Goal: Book appointment/travel/reservation

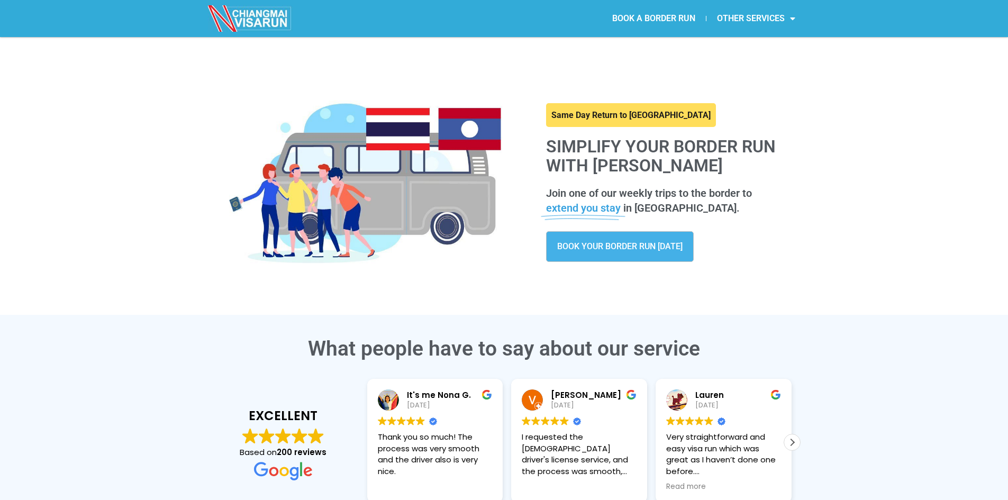
click at [604, 241] on link "BOOK YOUR BORDER RUN [DATE]" at bounding box center [620, 246] width 148 height 31
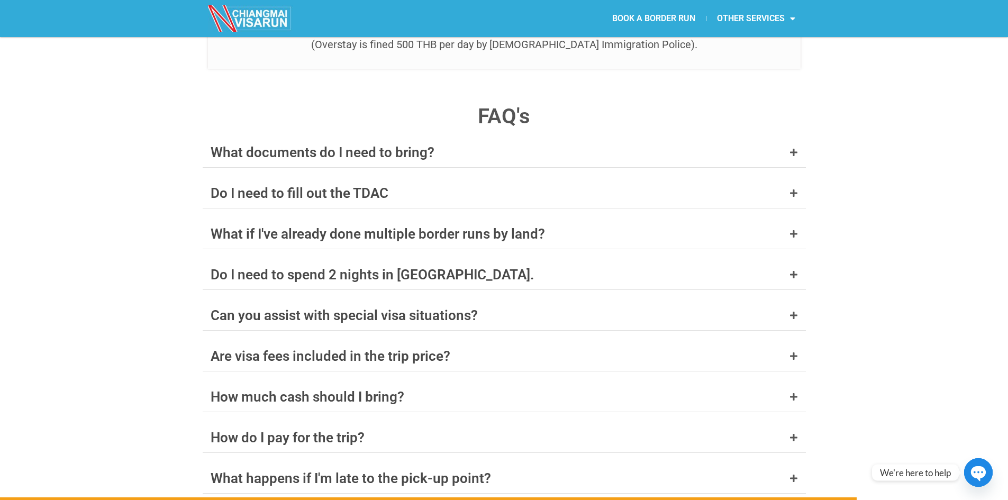
scroll to position [4181, 0]
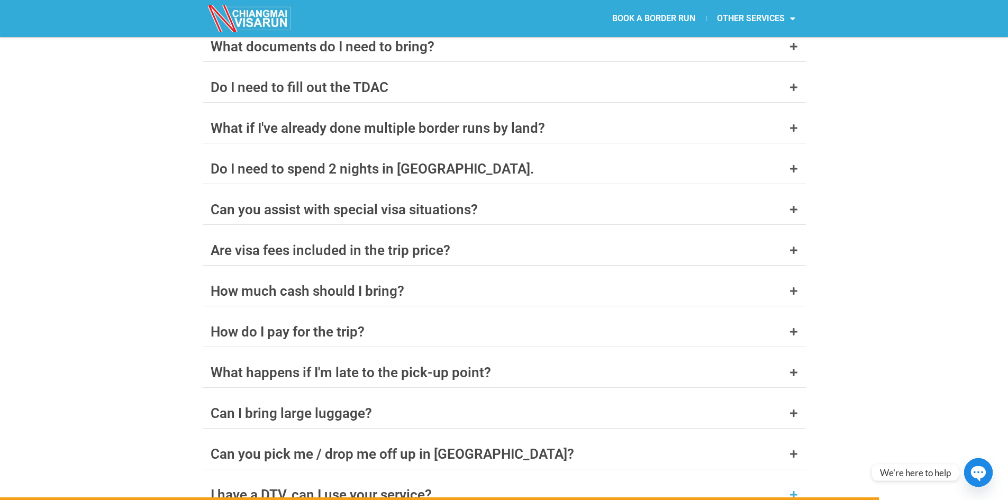
click at [368, 488] on div "I have a DTV, can I use your service?" at bounding box center [321, 495] width 221 height 14
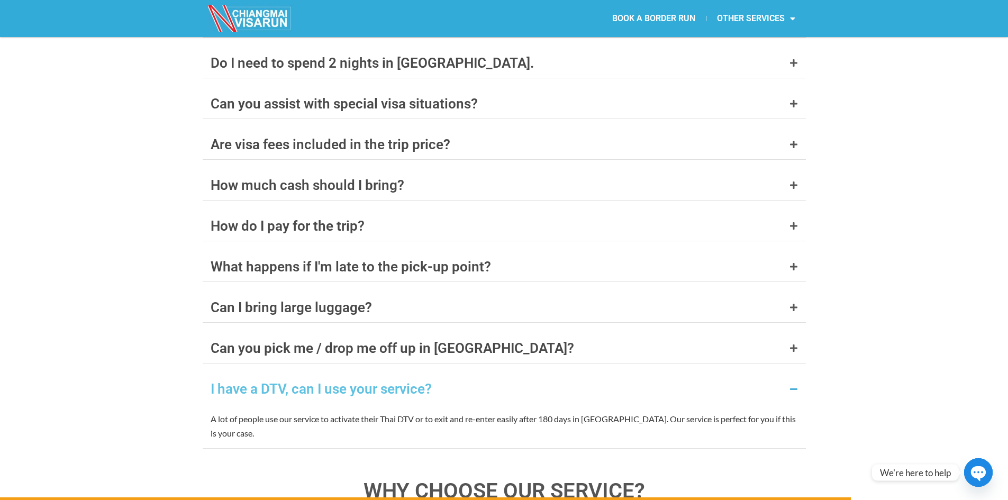
scroll to position [4076, 0]
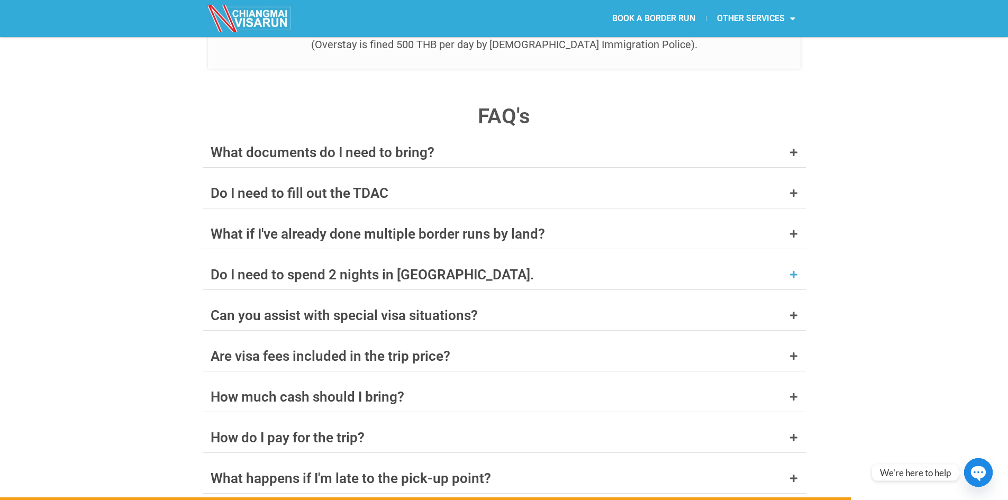
click at [403, 268] on div "Do I need to spend 2 nights in [GEOGRAPHIC_DATA]." at bounding box center [372, 275] width 323 height 14
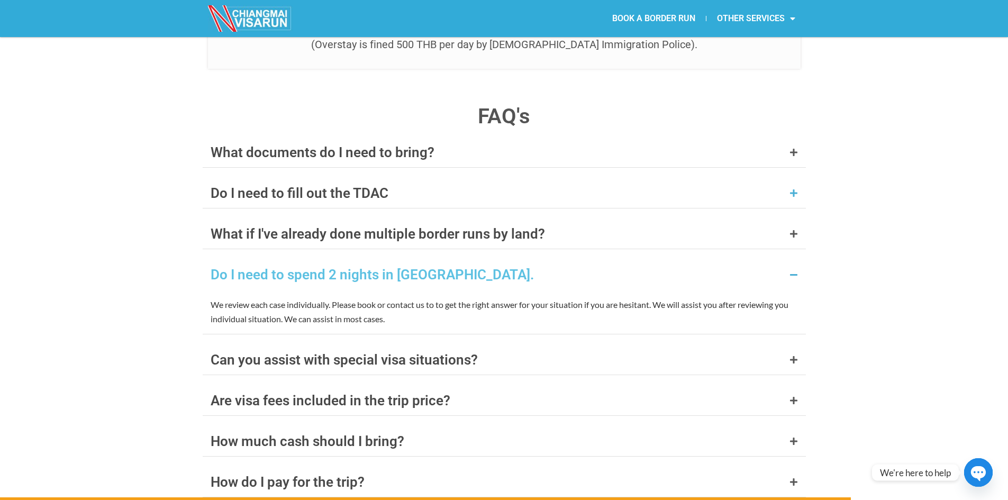
click at [352, 186] on div "Do I need to fill out the TDAC" at bounding box center [300, 193] width 178 height 14
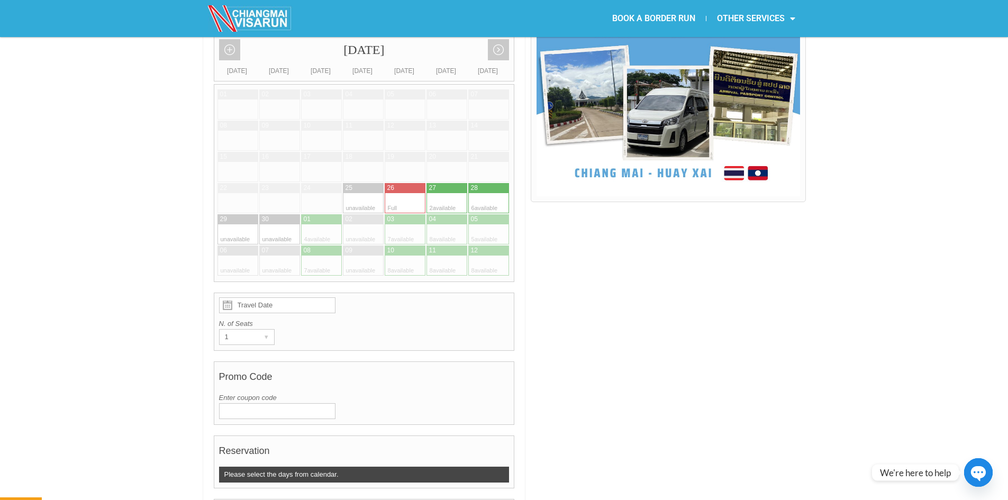
scroll to position [0, 0]
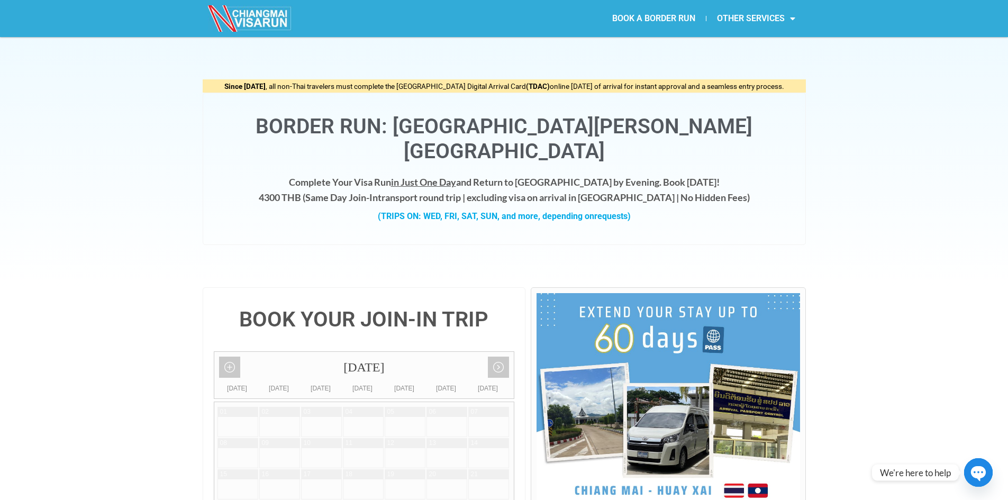
click at [526, 88] on strong "(TDAC)" at bounding box center [538, 86] width 24 height 8
click at [724, 91] on div "Since [DATE] , all non-Thai travelers must complete the [GEOGRAPHIC_DATA] Digit…" at bounding box center [504, 86] width 603 height 14
